Goal: Task Accomplishment & Management: Manage account settings

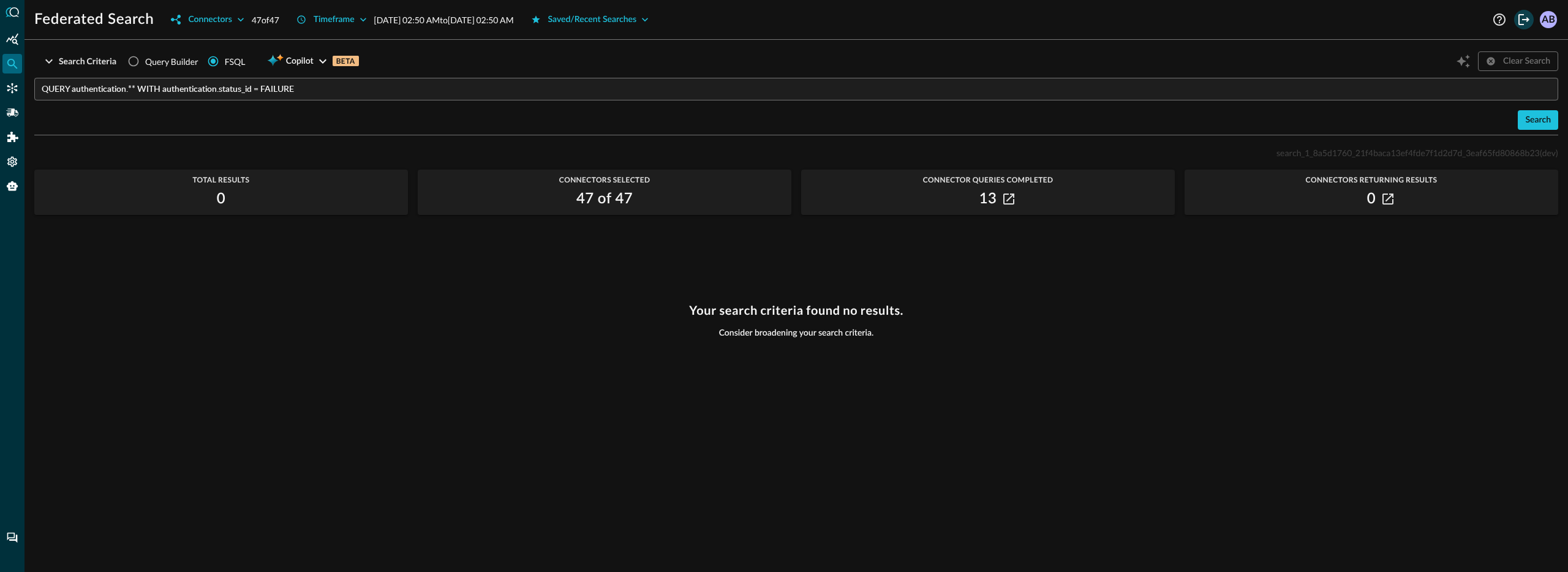
click at [1518, 22] on icon "Logout" at bounding box center [1524, 20] width 15 height 15
